Goal: Contribute content

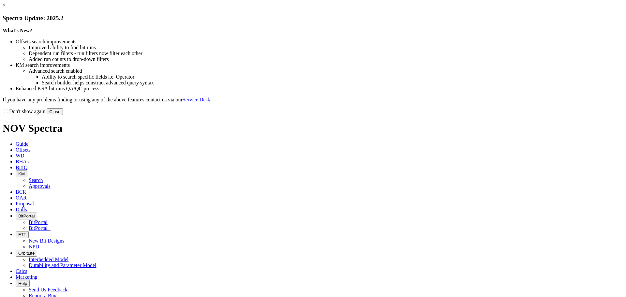
drag, startPoint x: 448, startPoint y: 178, endPoint x: 288, endPoint y: 83, distance: 186.0
click at [63, 115] on button "Close" at bounding box center [55, 111] width 16 height 7
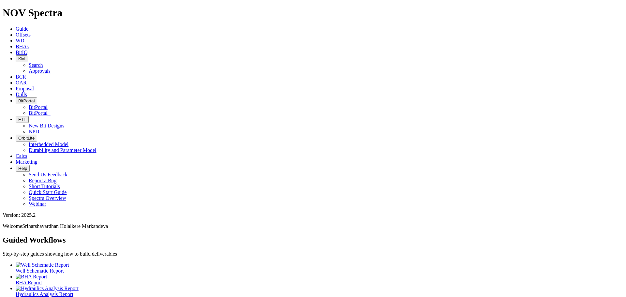
click at [27, 55] on button "KM" at bounding box center [22, 58] width 12 height 7
click at [43, 62] on link "Search" at bounding box center [36, 65] width 14 height 6
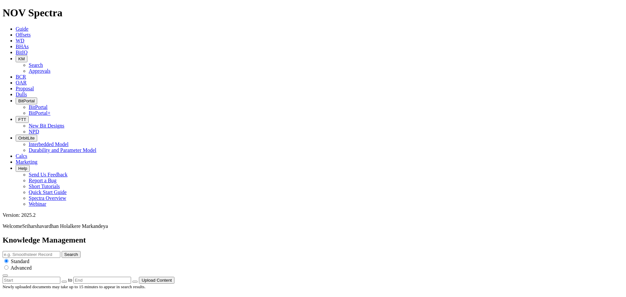
click at [60, 251] on input "text" at bounding box center [32, 254] width 58 height 7
type input "make up torque"
click at [62, 251] on button "Search" at bounding box center [71, 254] width 19 height 7
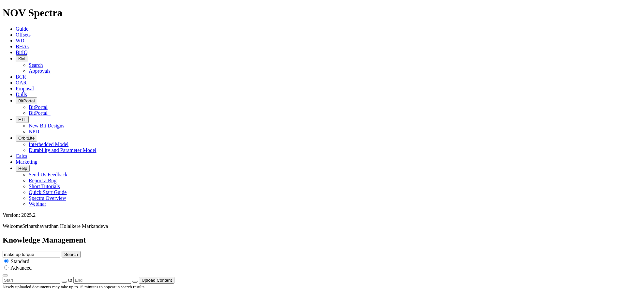
click at [81, 251] on button "Search" at bounding box center [71, 254] width 19 height 7
click at [174, 277] on button "Upload Content" at bounding box center [157, 280] width 36 height 7
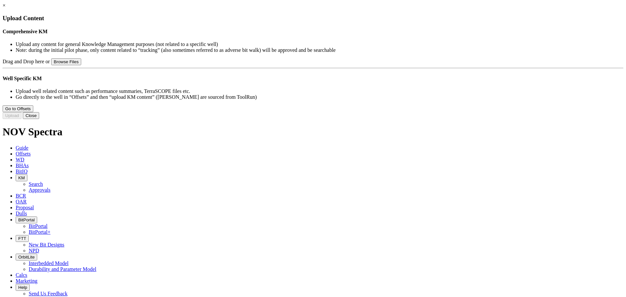
click at [81, 65] on button "Browse Files" at bounding box center [66, 61] width 30 height 7
type input "C:\fakepath\FC Make-up Torque Guidance.pptx"
type input "FC Make-up Torque Guidance.pptx"
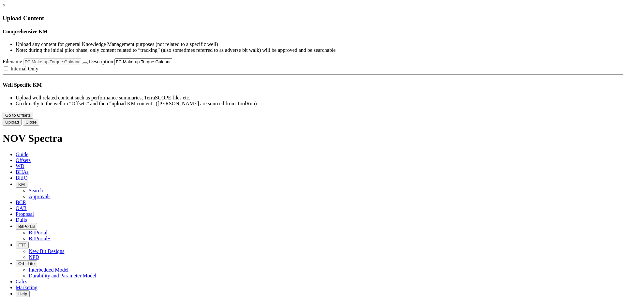
click at [22, 126] on button "Upload" at bounding box center [12, 122] width 19 height 7
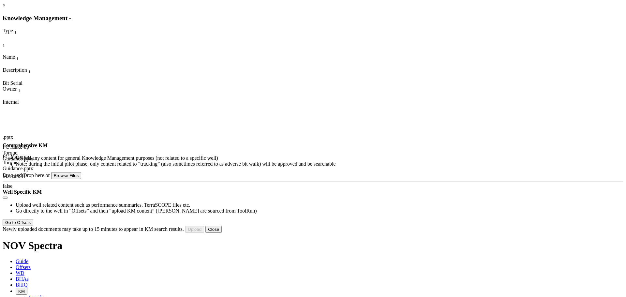
scroll to position [31, 0]
click at [222, 233] on button "Close" at bounding box center [213, 229] width 16 height 7
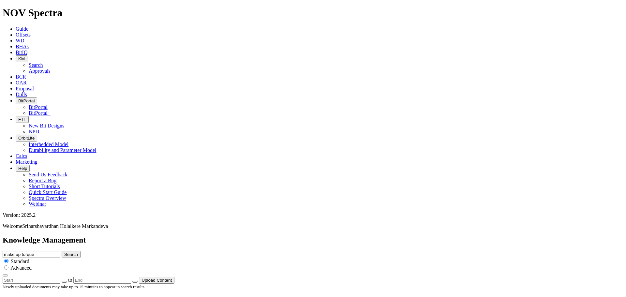
click at [18, 56] on icon "button" at bounding box center [18, 58] width 0 height 5
click at [51, 68] on link "Approvals" at bounding box center [40, 71] width 22 height 6
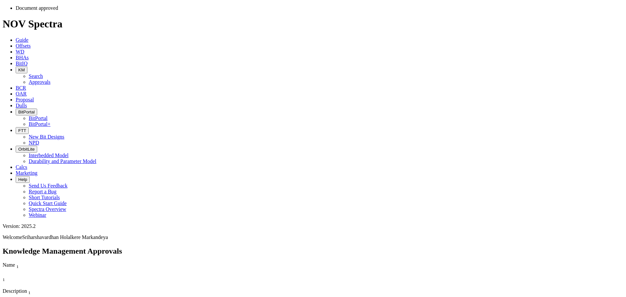
click at [25, 67] on span "KM" at bounding box center [21, 69] width 7 height 5
click at [43, 73] on link "Search" at bounding box center [36, 76] width 14 height 6
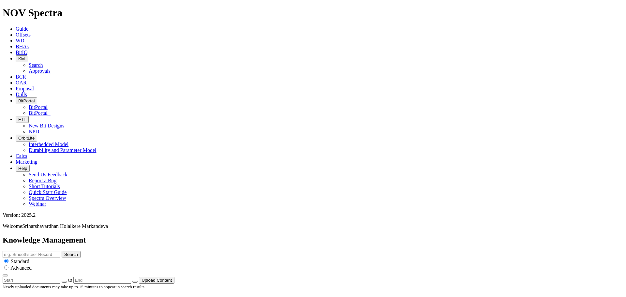
click at [60, 251] on input "text" at bounding box center [32, 254] width 58 height 7
type input "make up"
click at [62, 251] on button "Search" at bounding box center [71, 254] width 19 height 7
